Goal: Information Seeking & Learning: Learn about a topic

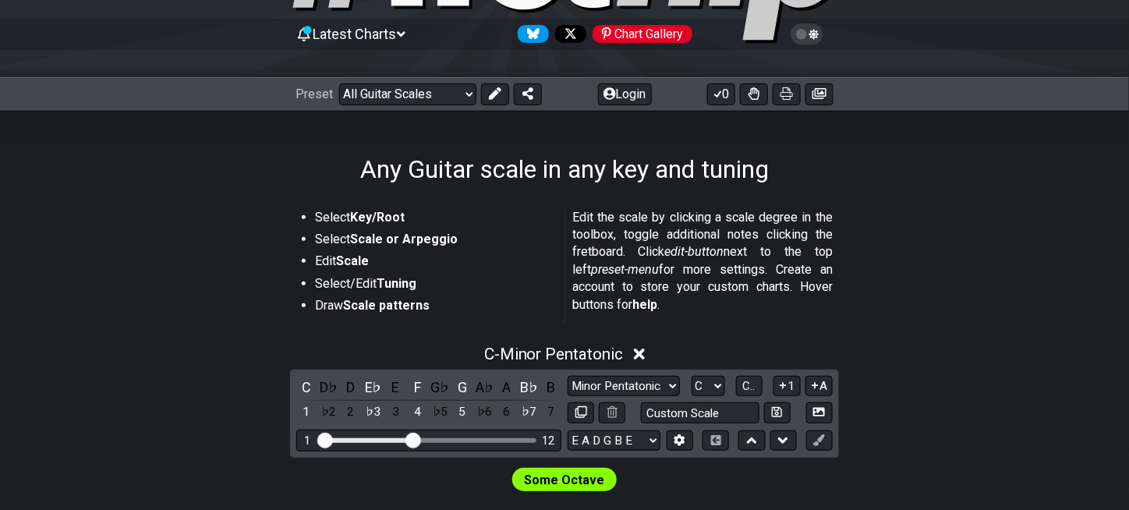
scroll to position [156, 0]
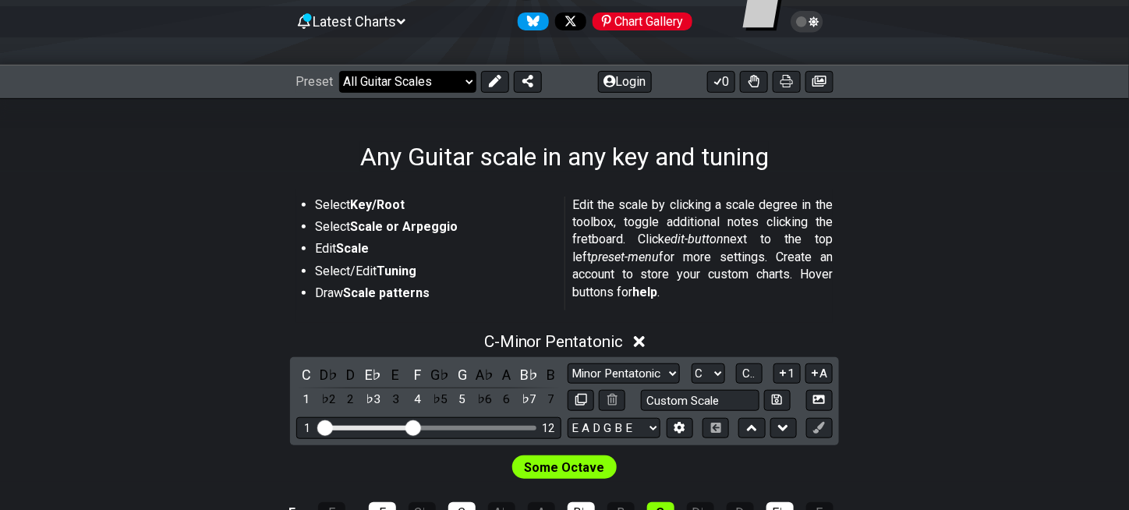
click at [408, 79] on select "Welcome to #fretflip! Initial Preset Custom Preset Minor Pentatonic Major Penta…" at bounding box center [407, 82] width 137 height 22
click at [441, 79] on select "Welcome to #fretflip! Initial Preset Custom Preset Minor Pentatonic Major Penta…" at bounding box center [407, 82] width 137 height 22
click at [339, 71] on select "Welcome to #fretflip! Initial Preset Custom Preset Minor Pentatonic Major Penta…" at bounding box center [407, 82] width 137 height 22
select select "/welcome"
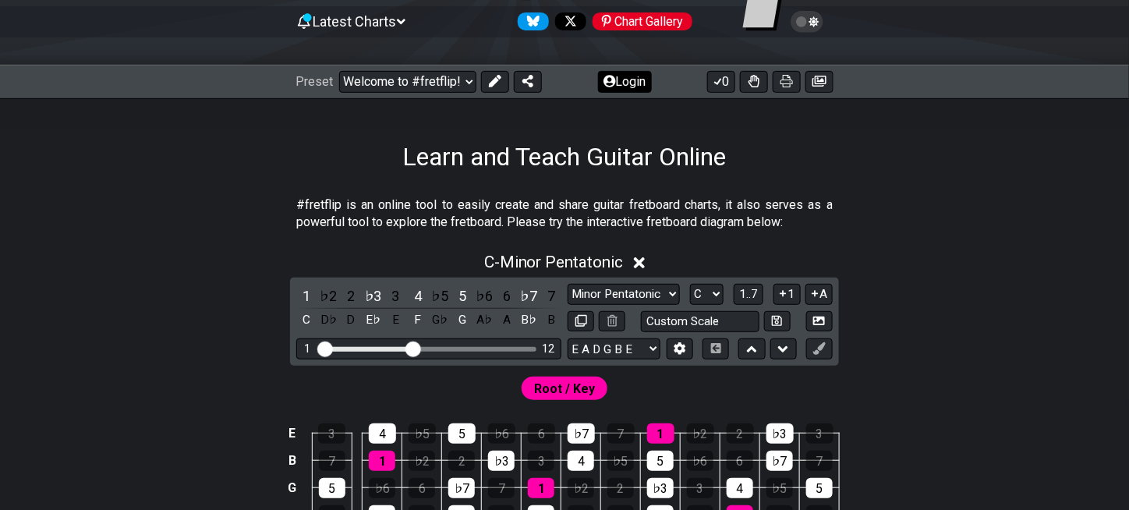
click at [641, 80] on button "Login" at bounding box center [625, 82] width 54 height 22
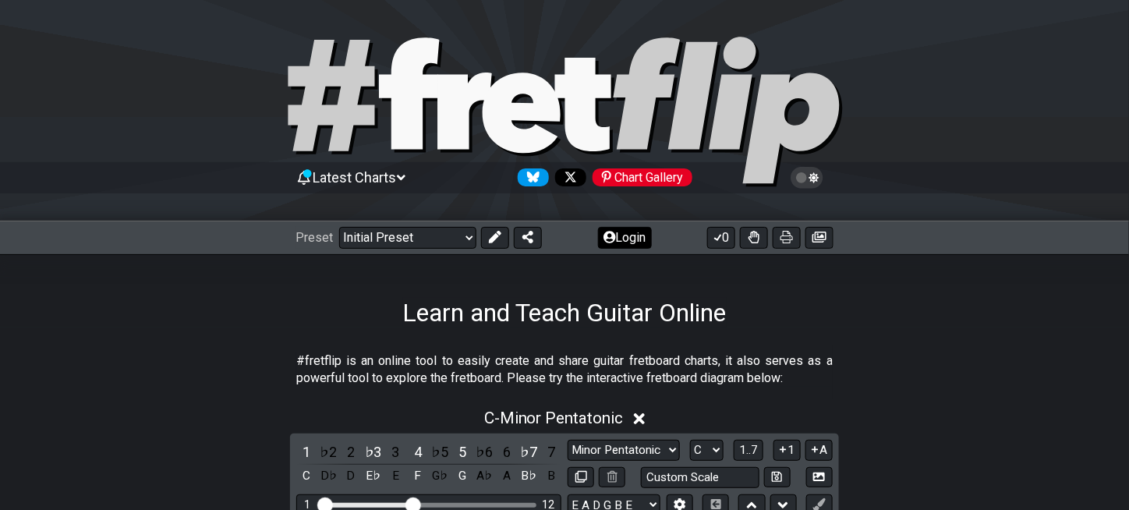
click at [622, 238] on button "Login" at bounding box center [625, 238] width 54 height 22
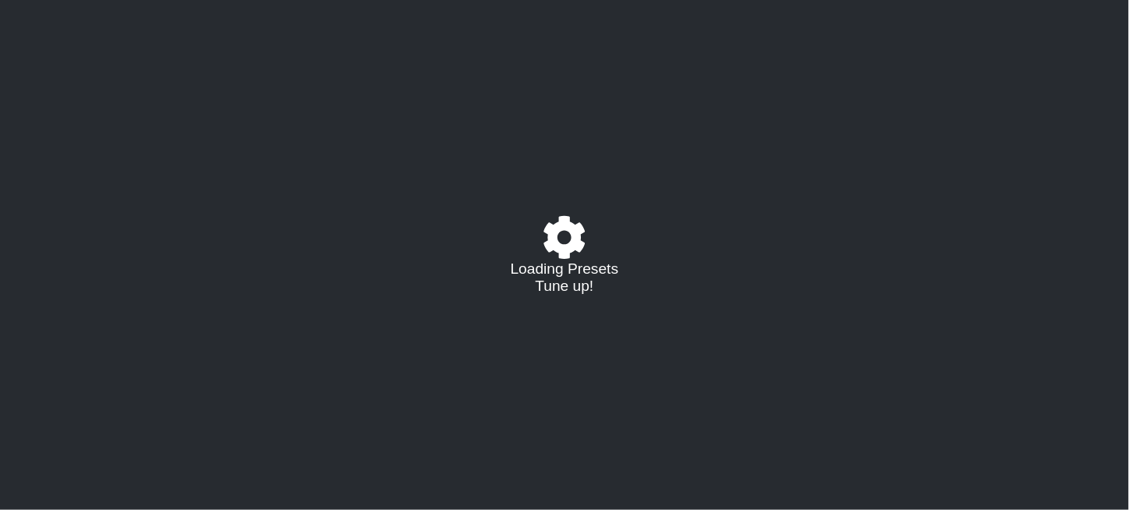
select select "C"
